Goal: Information Seeking & Learning: Learn about a topic

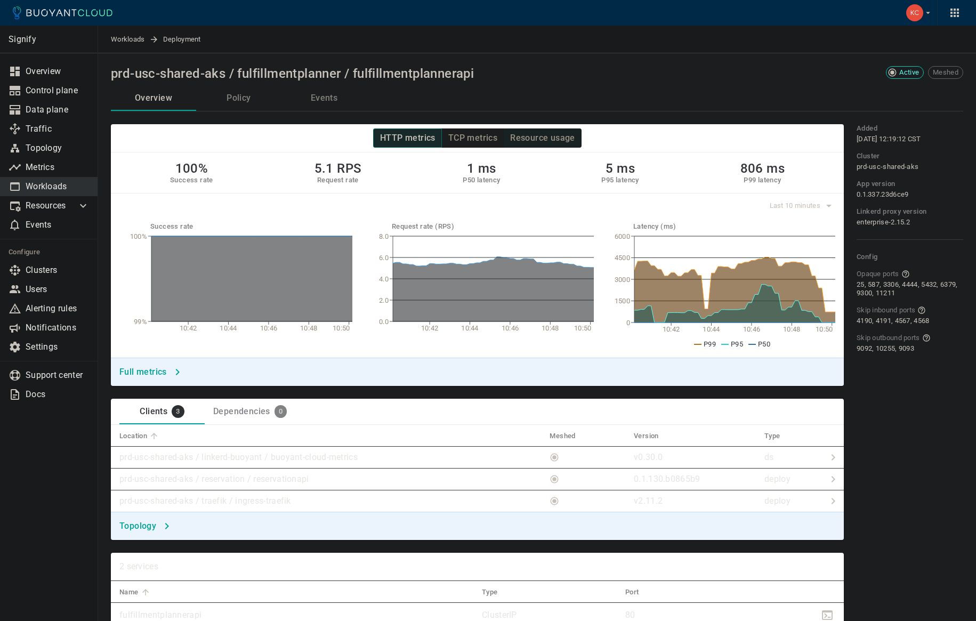
click at [529, 134] on h4 "Resource usage" at bounding box center [542, 138] width 65 height 11
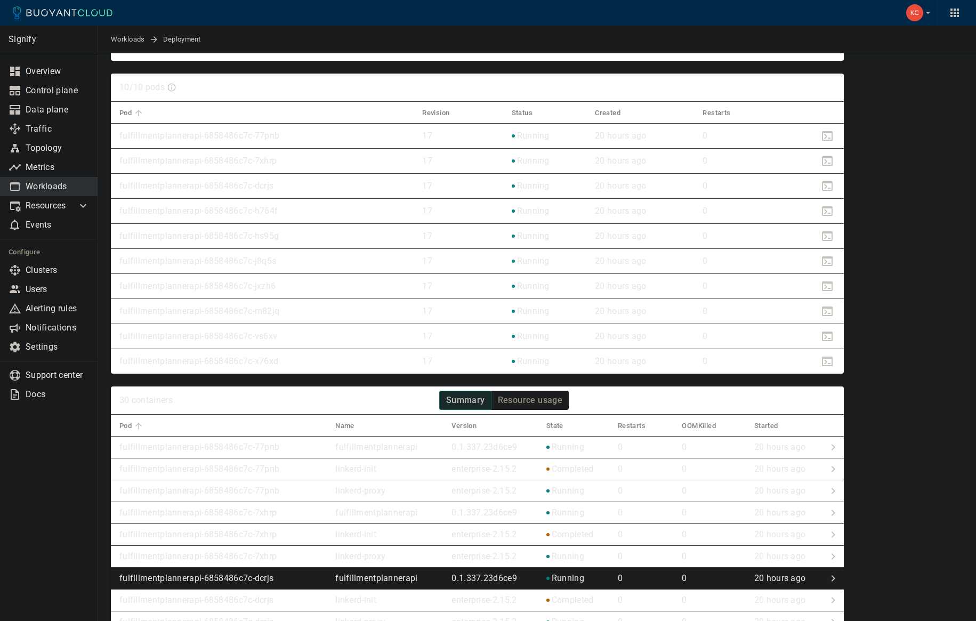
scroll to position [817, 0]
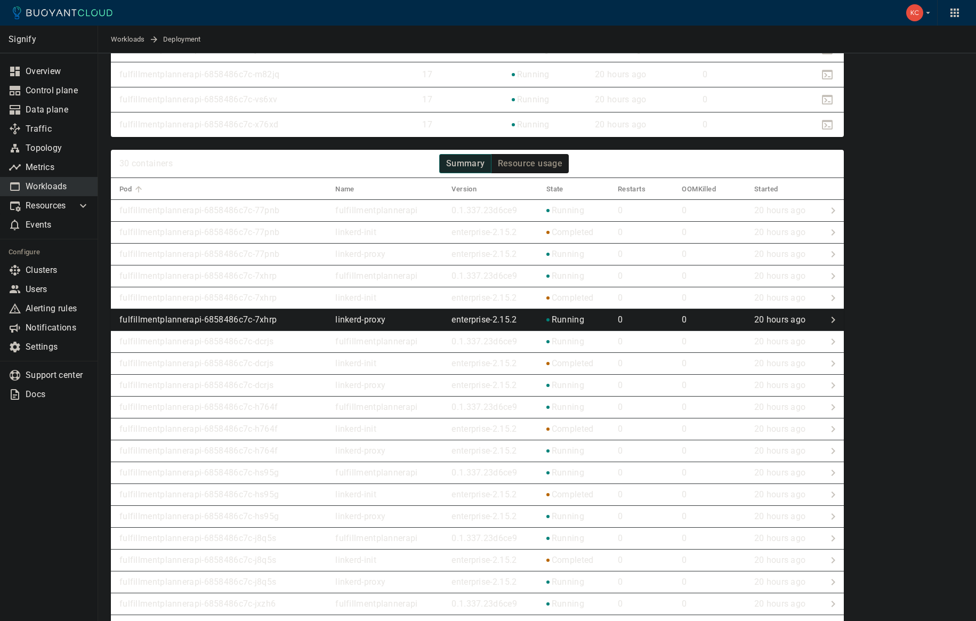
type button "Resource usage"
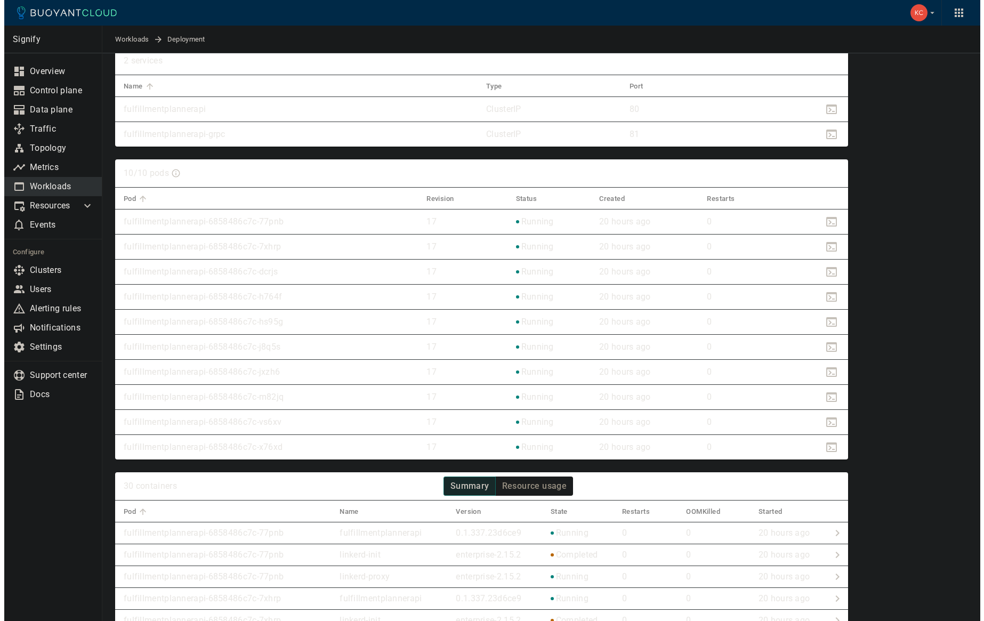
scroll to position [0, 0]
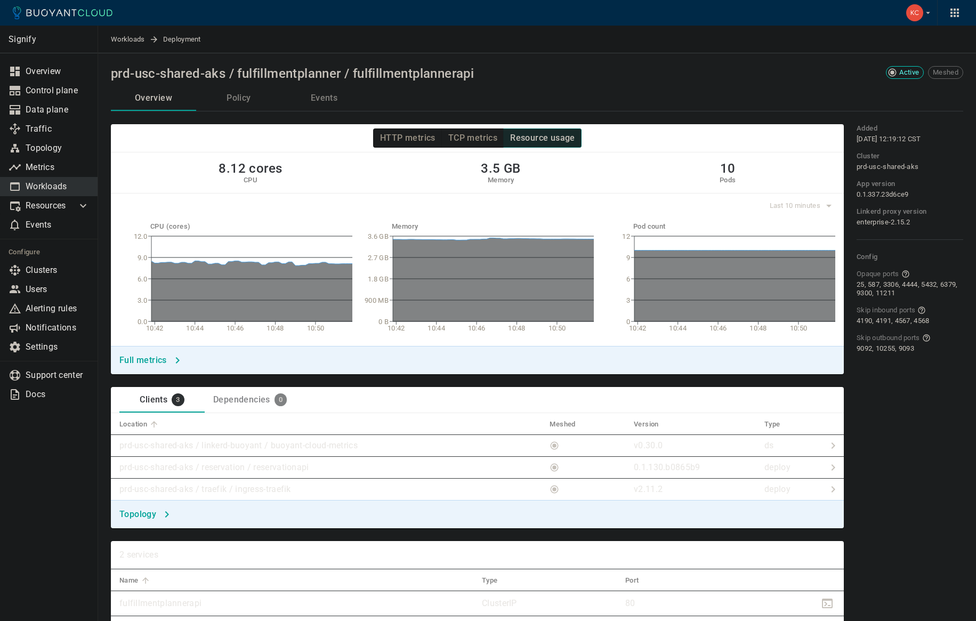
click at [320, 103] on button "Events" at bounding box center [323, 98] width 85 height 26
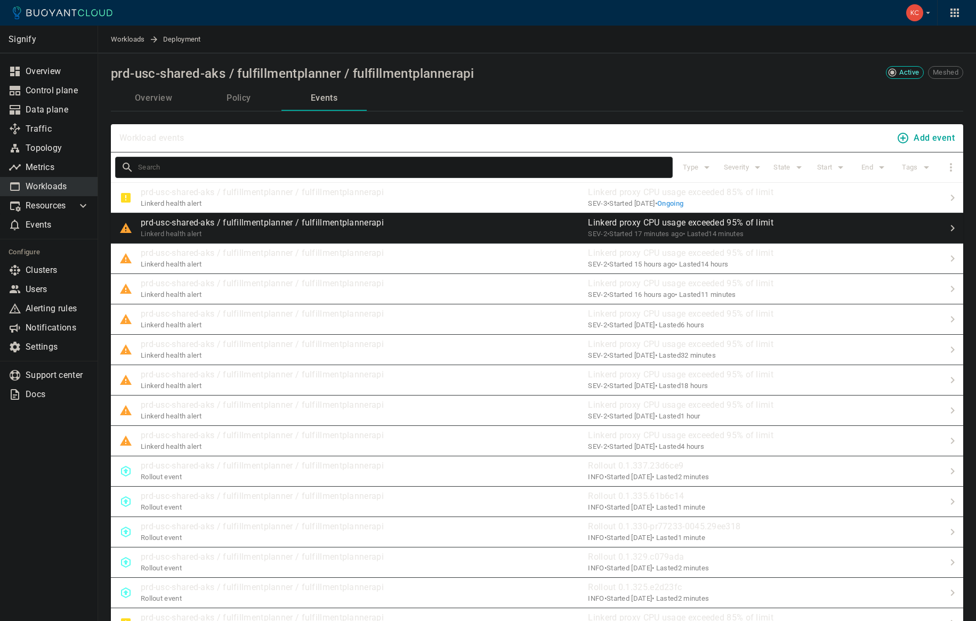
click at [341, 219] on p "prd-usc-shared-aks / fulfillmentplanner / fulfillmentplannerapi" at bounding box center [262, 223] width 243 height 11
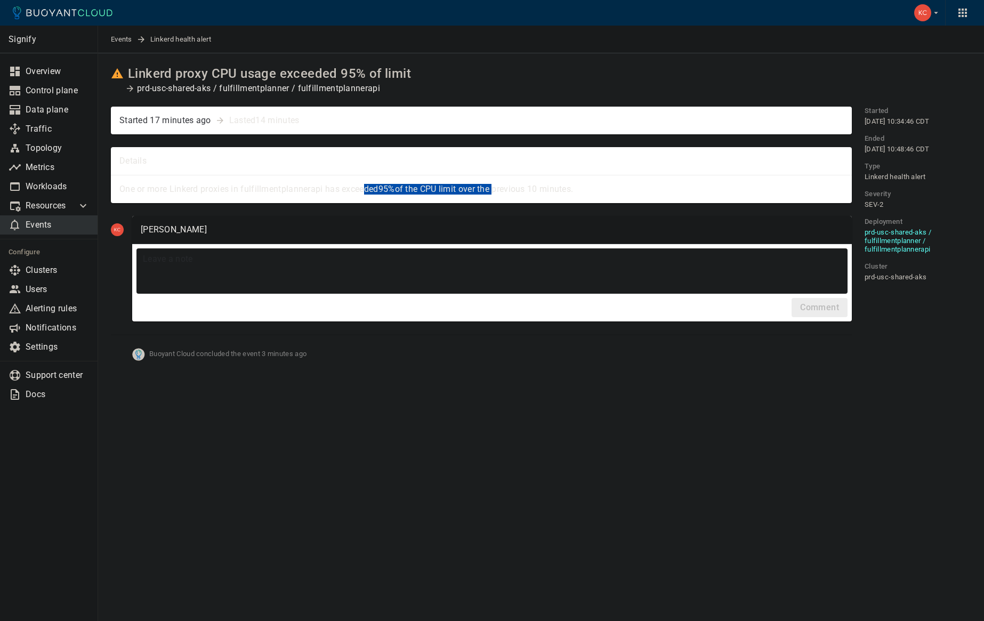
drag, startPoint x: 365, startPoint y: 190, endPoint x: 498, endPoint y: 190, distance: 133.8
click at [498, 190] on p "One or more Linkerd proxies in fulfillmentplannerapi has exceeded 95% of the CP…" at bounding box center [481, 189] width 724 height 11
